Goal: Complete application form

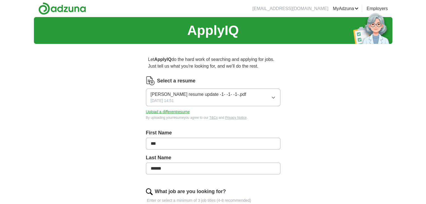
click at [226, 95] on button "[PERSON_NAME] resume update -1- -1- -1-.pdf [DATE] 14:51" at bounding box center [213, 98] width 134 height 18
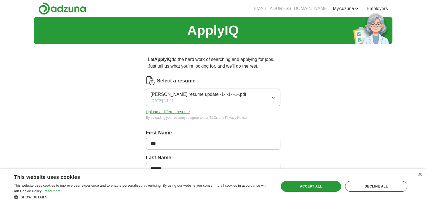
click at [154, 111] on button "Upload a different resume" at bounding box center [168, 112] width 44 height 6
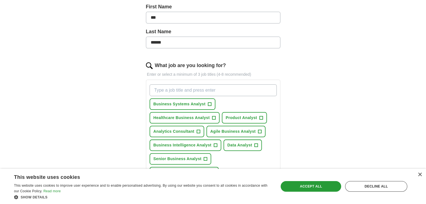
scroll to position [127, 0]
click at [167, 103] on span "Business Systems Analyst" at bounding box center [180, 104] width 52 height 6
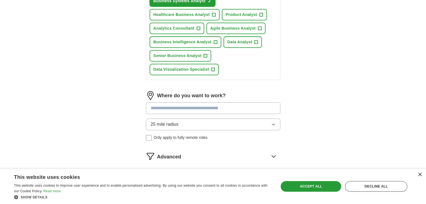
scroll to position [232, 0]
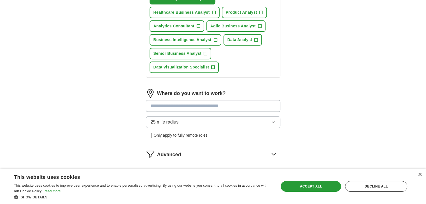
click at [169, 106] on input at bounding box center [213, 106] width 134 height 12
click at [173, 122] on div "Where do you want to work? 25 mile radius Only apply to fully remote roles" at bounding box center [213, 116] width 134 height 54
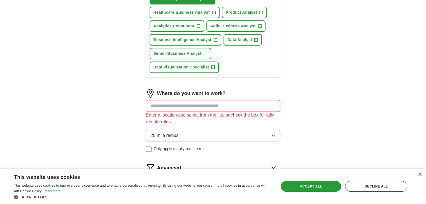
click at [180, 131] on button "25 mile radius" at bounding box center [213, 136] width 134 height 12
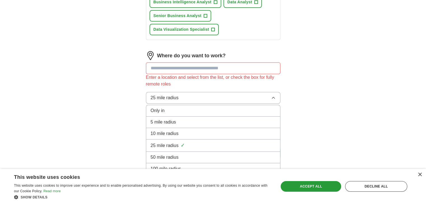
scroll to position [294, 0]
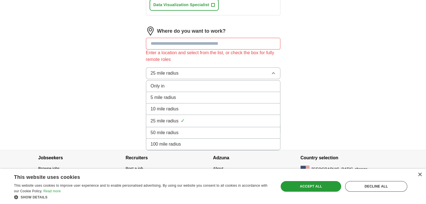
click at [178, 146] on li "100 mile radius" at bounding box center [213, 144] width 134 height 11
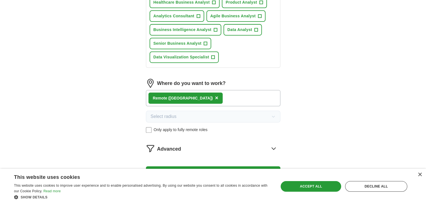
scroll to position [242, 0]
click at [195, 94] on div "Remote ([GEOGRAPHIC_DATA]) ×" at bounding box center [213, 98] width 134 height 16
click at [194, 99] on div "Remote ([GEOGRAPHIC_DATA]) ×" at bounding box center [213, 98] width 134 height 16
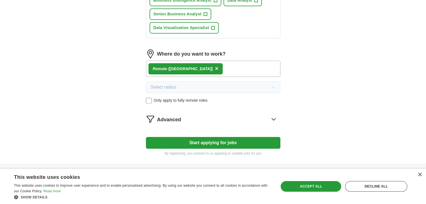
scroll to position [285, 0]
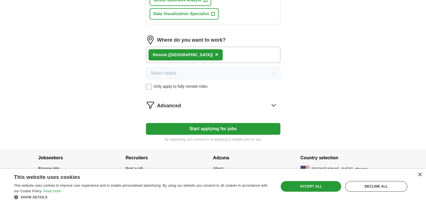
click at [192, 55] on div "Remote ([GEOGRAPHIC_DATA]) ×" at bounding box center [213, 55] width 134 height 16
click at [215, 52] on span "×" at bounding box center [216, 55] width 3 height 6
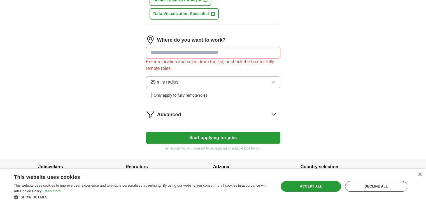
click at [167, 53] on input at bounding box center [213, 53] width 134 height 12
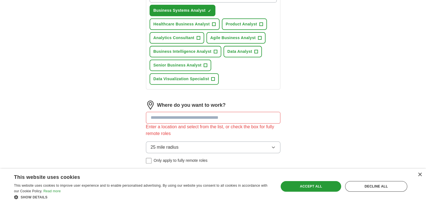
scroll to position [220, 0]
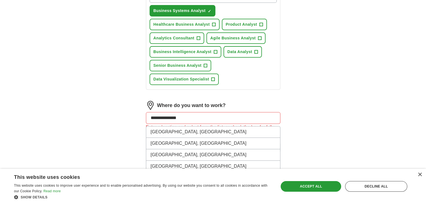
type input "**********"
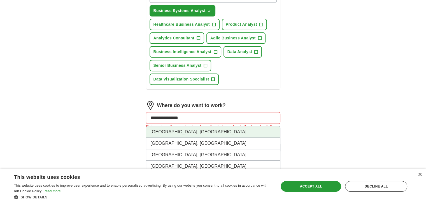
click at [167, 132] on li "[GEOGRAPHIC_DATA], [GEOGRAPHIC_DATA]" at bounding box center [213, 132] width 134 height 11
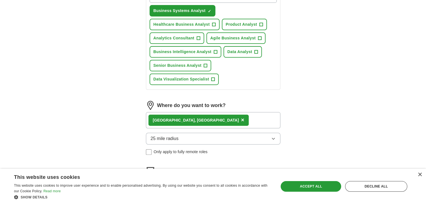
click at [188, 120] on div "[GEOGRAPHIC_DATA], [GEOGRAPHIC_DATA] ×" at bounding box center [213, 120] width 134 height 16
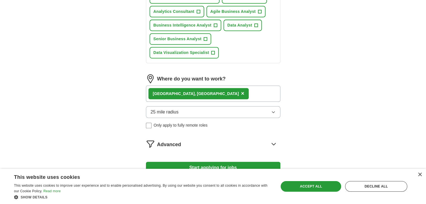
scroll to position [247, 0]
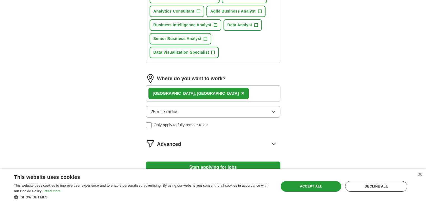
click at [178, 120] on div "25 mile radius Only apply to fully remote roles" at bounding box center [213, 117] width 134 height 22
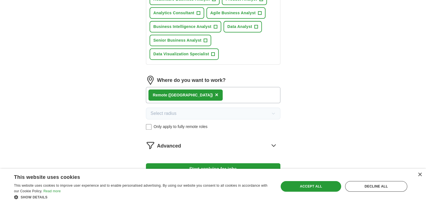
scroll to position [285, 0]
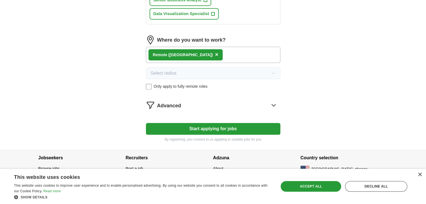
click at [202, 126] on button "Start applying for jobs" at bounding box center [213, 129] width 134 height 12
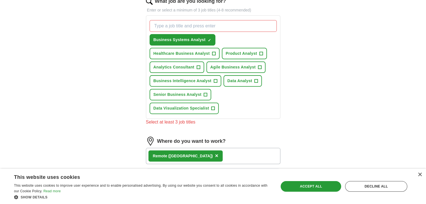
scroll to position [187, 0]
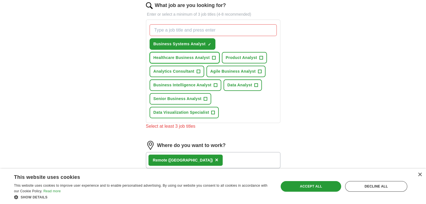
click at [183, 57] on span "Healthcare Business Analyst" at bounding box center [182, 58] width 56 height 6
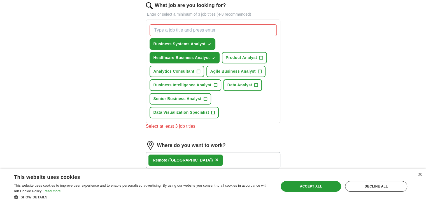
click at [239, 84] on span "Data Analyst" at bounding box center [239, 85] width 25 height 6
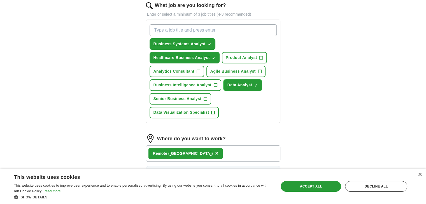
scroll to position [285, 0]
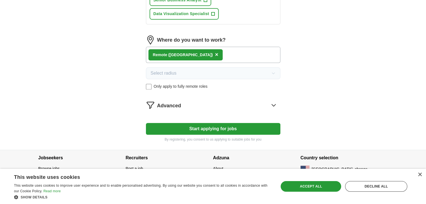
click at [203, 130] on button "Start applying for jobs" at bounding box center [213, 129] width 134 height 12
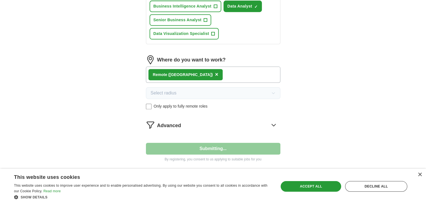
select select "**"
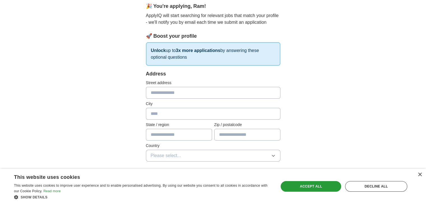
scroll to position [52, 0]
click at [165, 92] on input "text" at bounding box center [213, 93] width 134 height 12
type input "**********"
type input "*****"
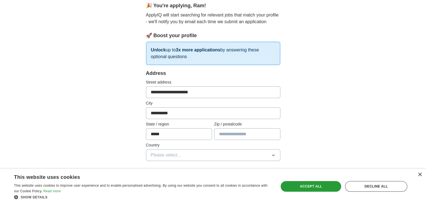
type input "*****"
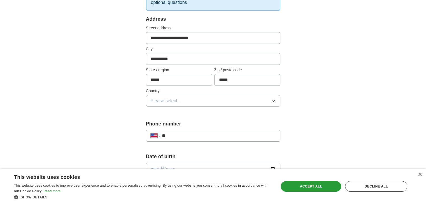
scroll to position [111, 0]
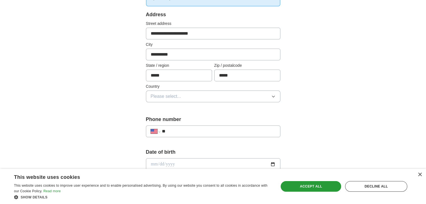
click at [171, 95] on span "Please select..." at bounding box center [166, 96] width 31 height 7
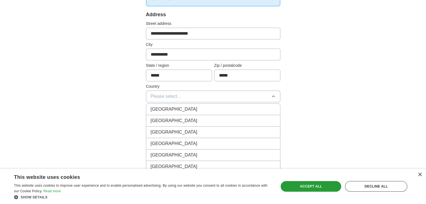
click at [169, 124] on li "[GEOGRAPHIC_DATA]" at bounding box center [213, 120] width 134 height 11
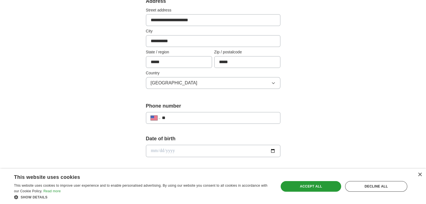
scroll to position [124, 0]
click at [175, 119] on input "**" at bounding box center [219, 118] width 114 height 7
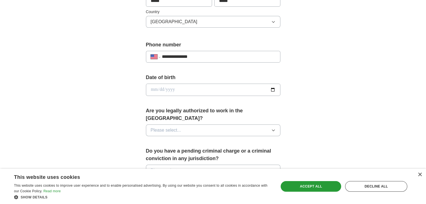
scroll to position [187, 0]
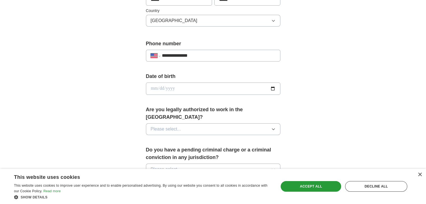
type input "**********"
click at [164, 90] on input "date" at bounding box center [213, 89] width 134 height 12
click at [273, 90] on input "date" at bounding box center [213, 89] width 134 height 12
type input "**********"
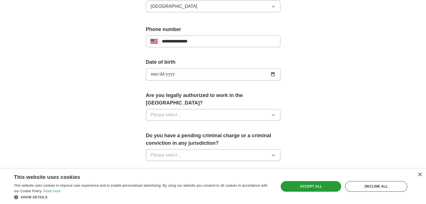
scroll to position [201, 0]
click at [190, 110] on button "Please select..." at bounding box center [213, 115] width 134 height 12
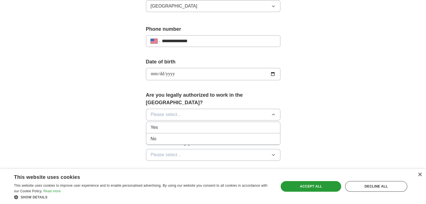
click at [179, 124] on div "Yes" at bounding box center [213, 127] width 125 height 7
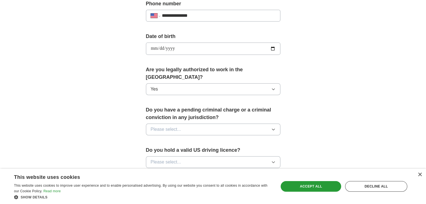
scroll to position [231, 0]
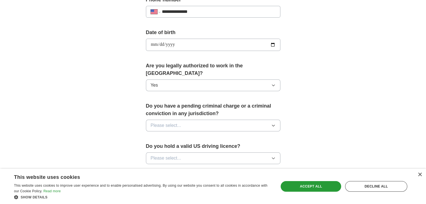
click at [182, 120] on button "Please select..." at bounding box center [213, 126] width 134 height 12
click at [161, 147] on div "No" at bounding box center [213, 150] width 125 height 7
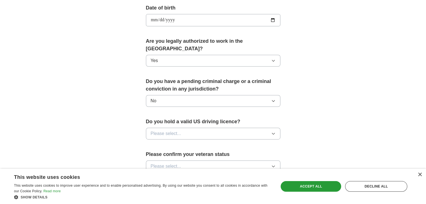
scroll to position [257, 0]
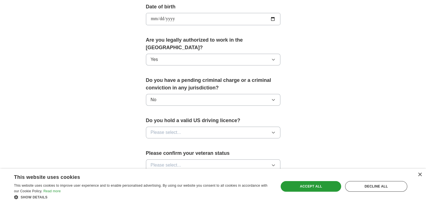
click at [163, 129] on span "Please select..." at bounding box center [166, 132] width 31 height 7
click at [161, 142] on div "Yes" at bounding box center [213, 145] width 125 height 7
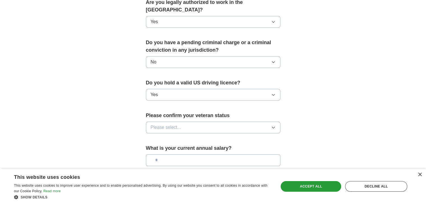
scroll to position [295, 0]
click at [170, 124] on span "Please select..." at bounding box center [166, 127] width 31 height 7
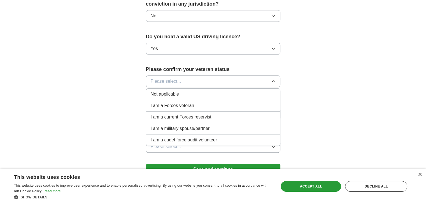
scroll to position [343, 0]
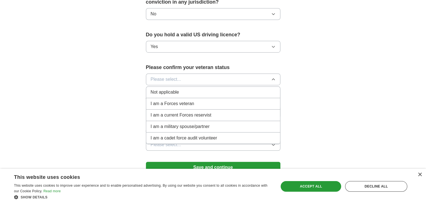
click at [175, 89] on span "Not applicable" at bounding box center [165, 92] width 28 height 7
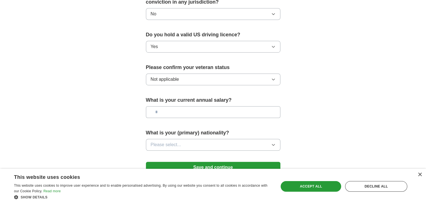
click at [168, 106] on input "text" at bounding box center [213, 112] width 134 height 12
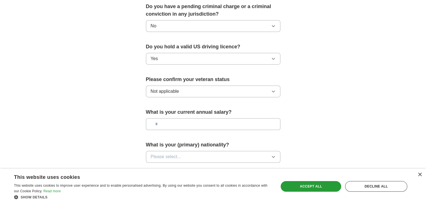
scroll to position [331, 0]
type input "*******"
click at [165, 154] on span "Please select..." at bounding box center [166, 157] width 31 height 7
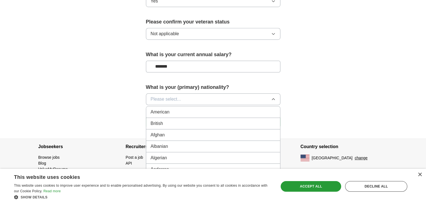
scroll to position [389, 0]
click at [159, 96] on span "Please select..." at bounding box center [166, 99] width 31 height 7
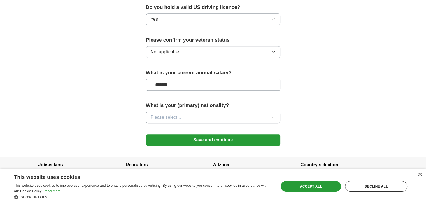
click at [163, 114] on span "Please select..." at bounding box center [166, 117] width 31 height 7
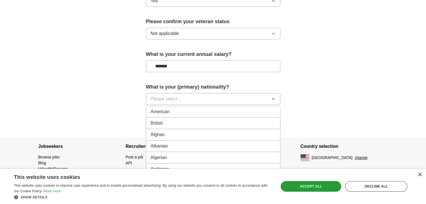
click at [166, 96] on span "Please select..." at bounding box center [166, 99] width 31 height 7
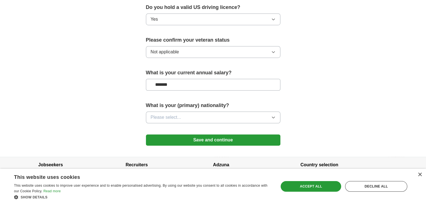
click at [160, 114] on span "Please select..." at bounding box center [166, 117] width 31 height 7
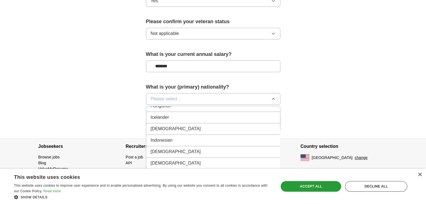
scroll to position [902, 0]
click at [156, 125] on span "[DEMOGRAPHIC_DATA]" at bounding box center [176, 128] width 50 height 7
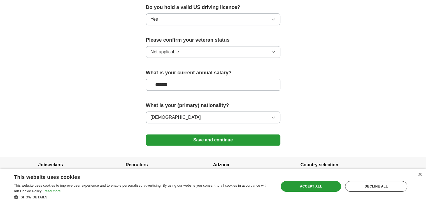
click at [167, 135] on button "Save and continue" at bounding box center [213, 140] width 134 height 11
